Goal: Task Accomplishment & Management: Manage account settings

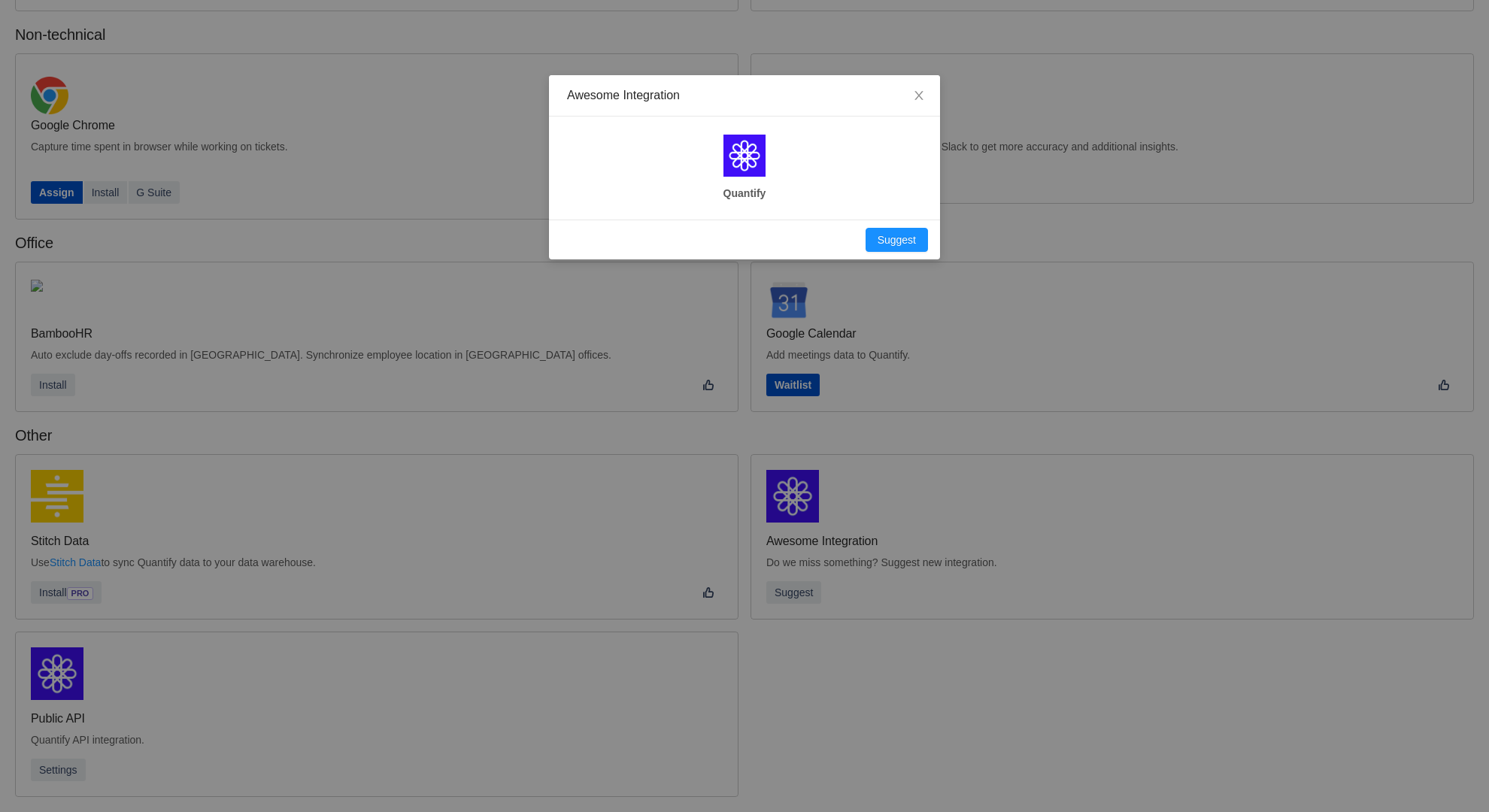
scroll to position [203, 0]
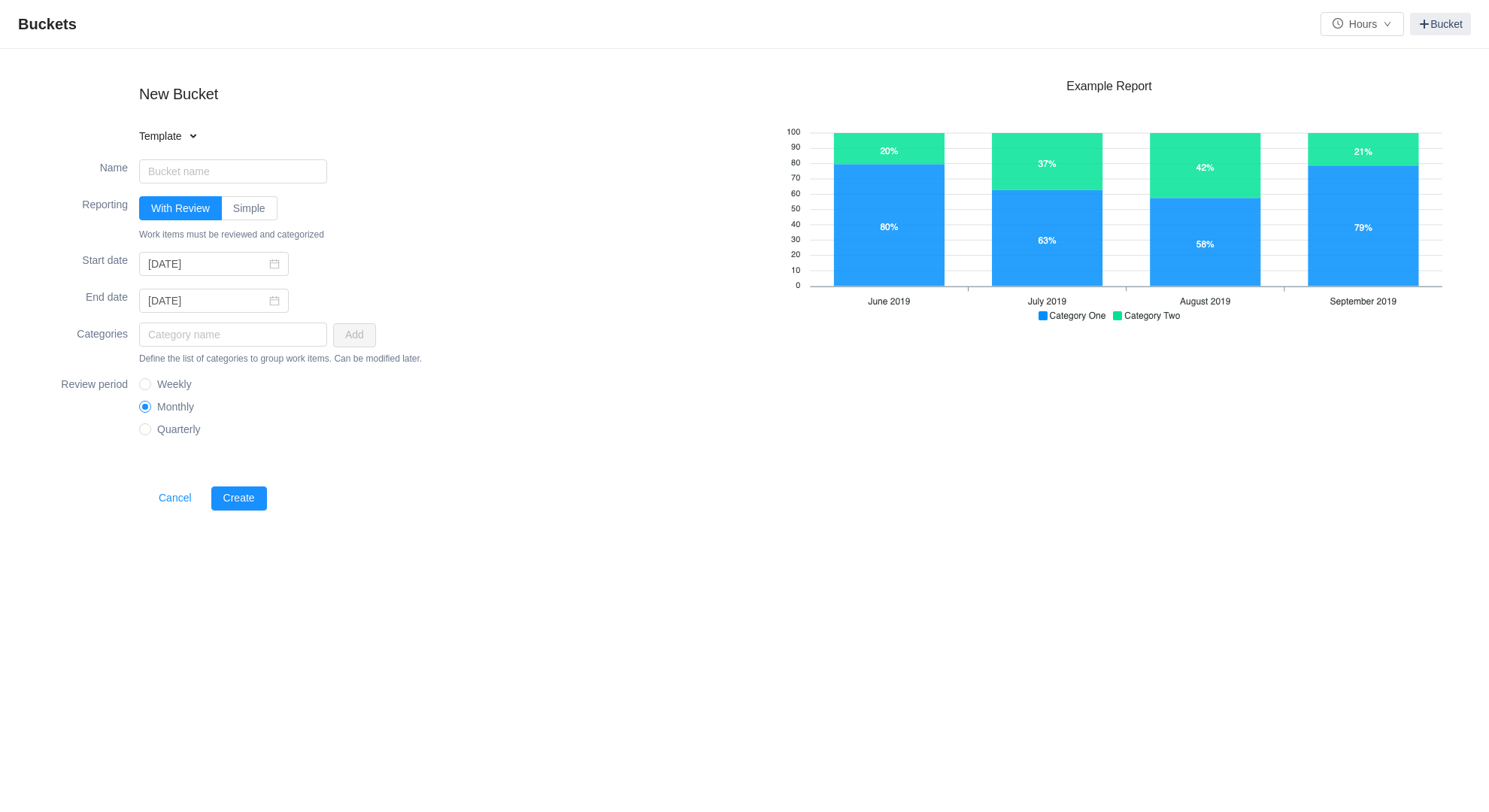
type input "2025-10-03"
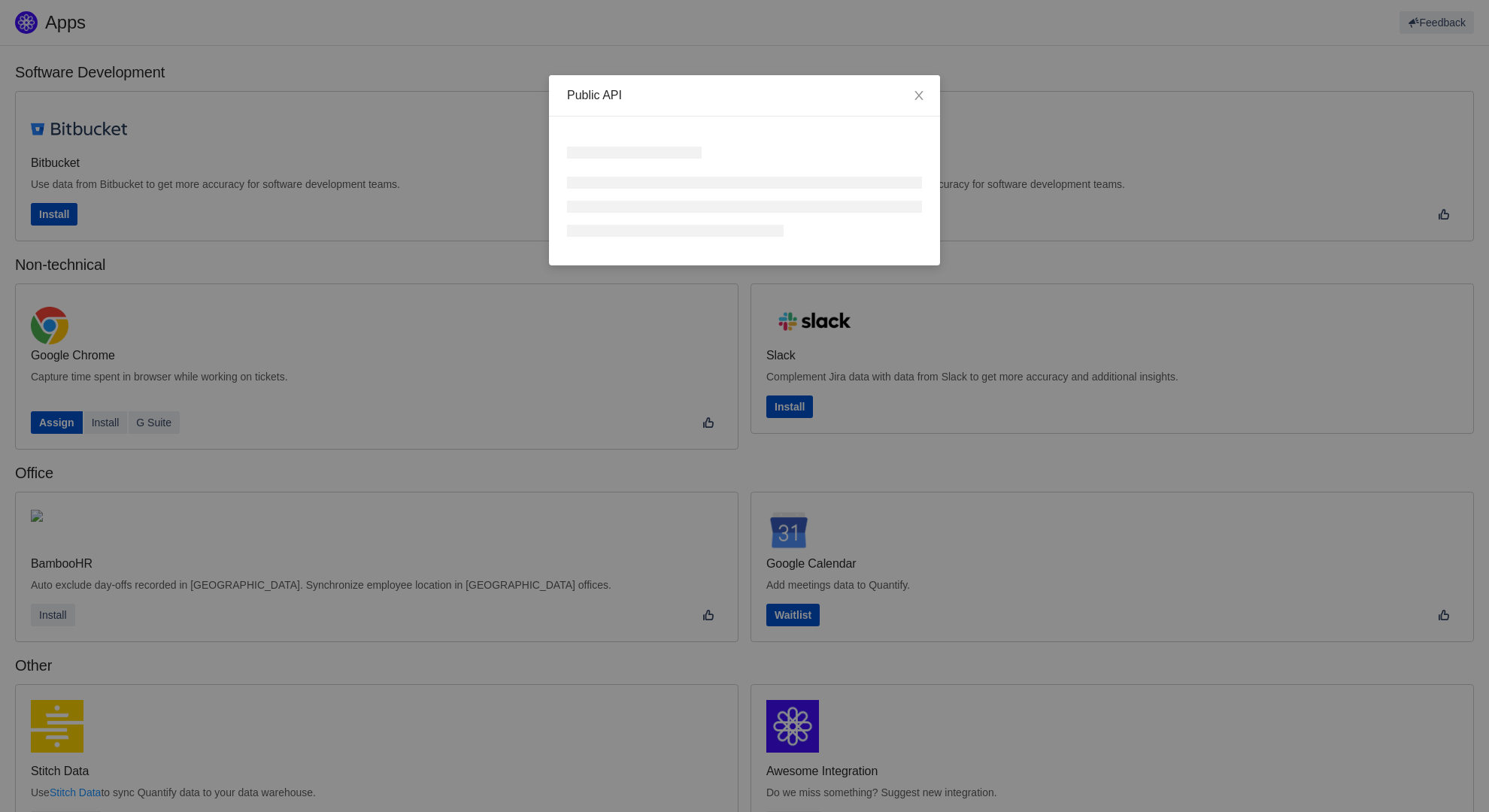
scroll to position [231, 0]
